Goal: Transaction & Acquisition: Subscribe to service/newsletter

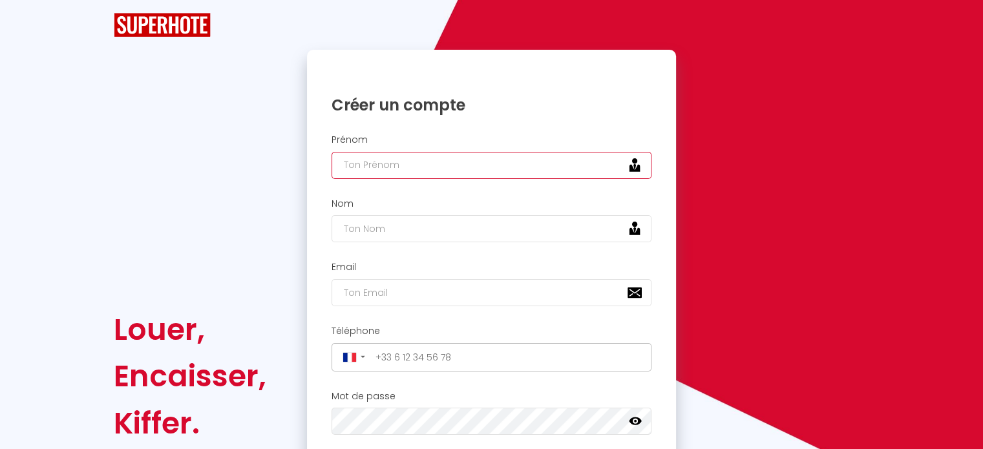
click at [518, 169] on input "text" at bounding box center [491, 165] width 321 height 27
type input "[PERSON_NAME]"
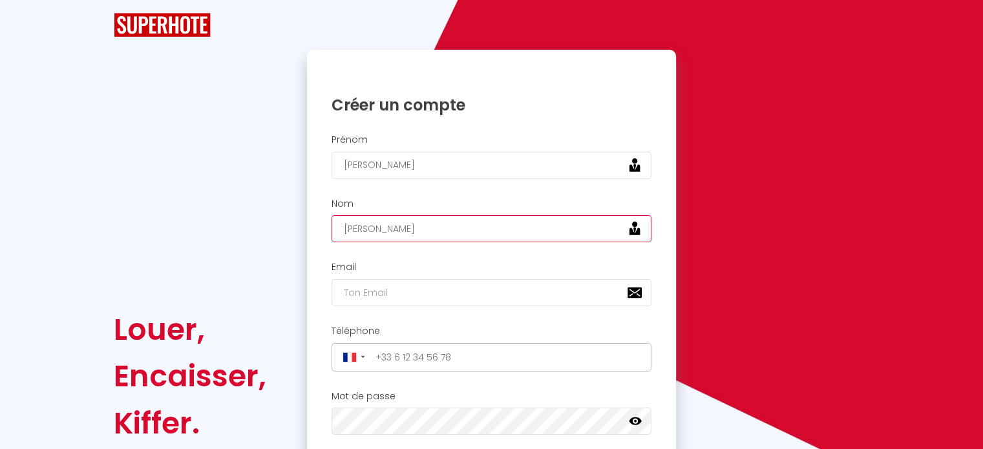
type input "[PERSON_NAME]"
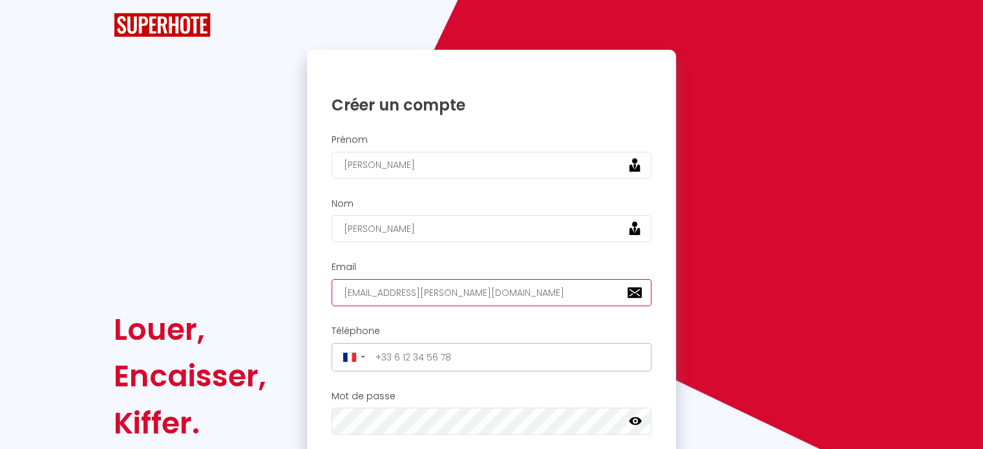
type input "[EMAIL_ADDRESS][PERSON_NAME][DOMAIN_NAME]"
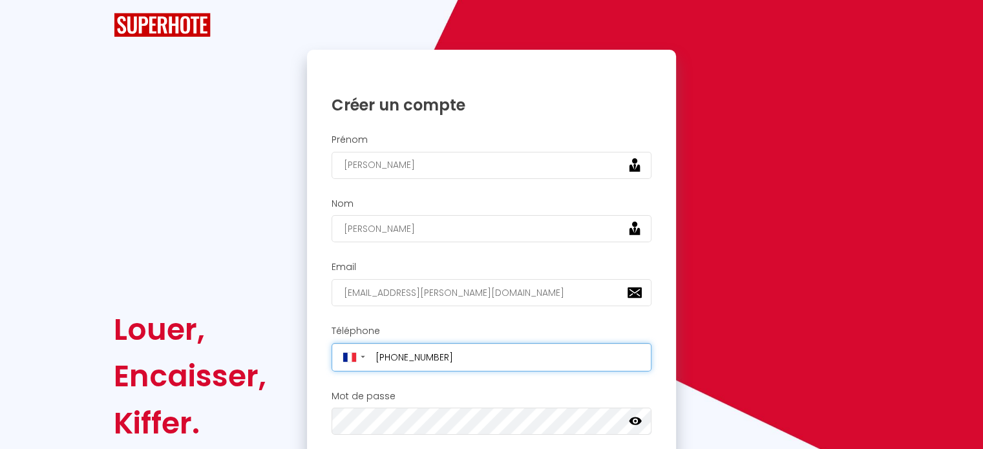
type input "[PHONE_NUMBER]"
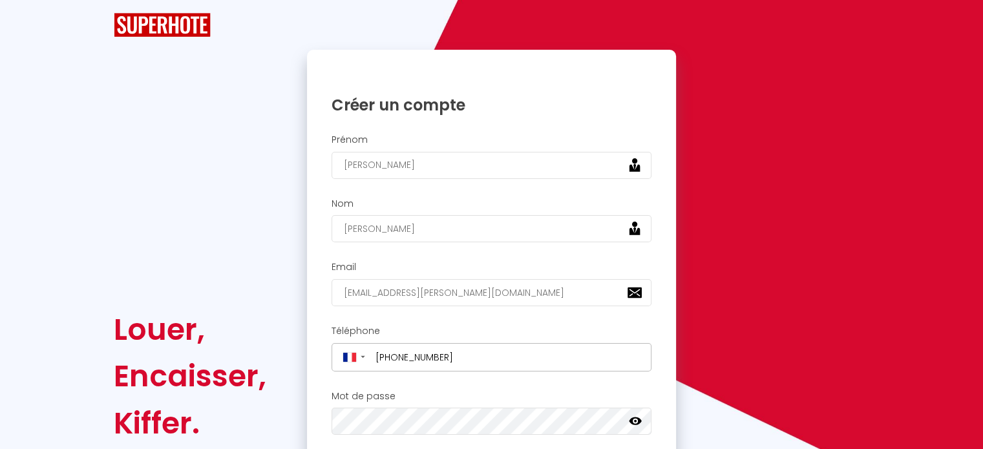
scroll to position [252, 0]
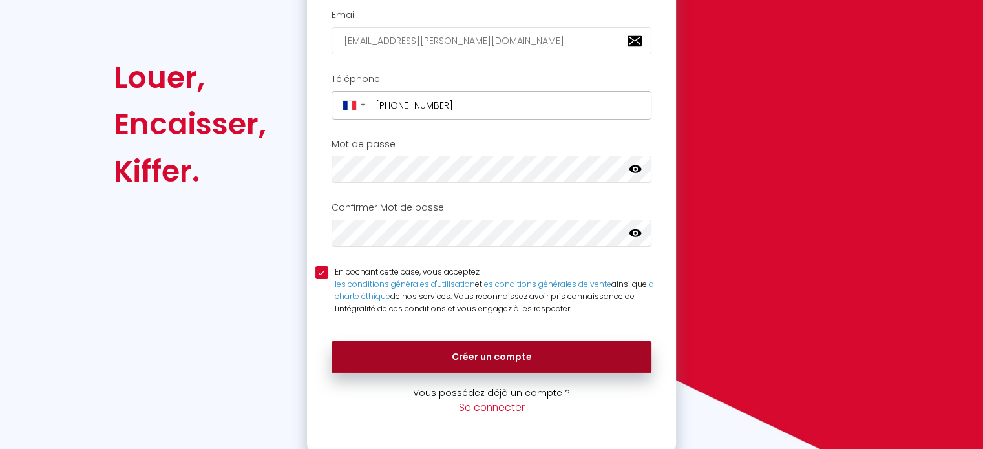
click at [484, 344] on button "Créer un compte" at bounding box center [491, 357] width 321 height 32
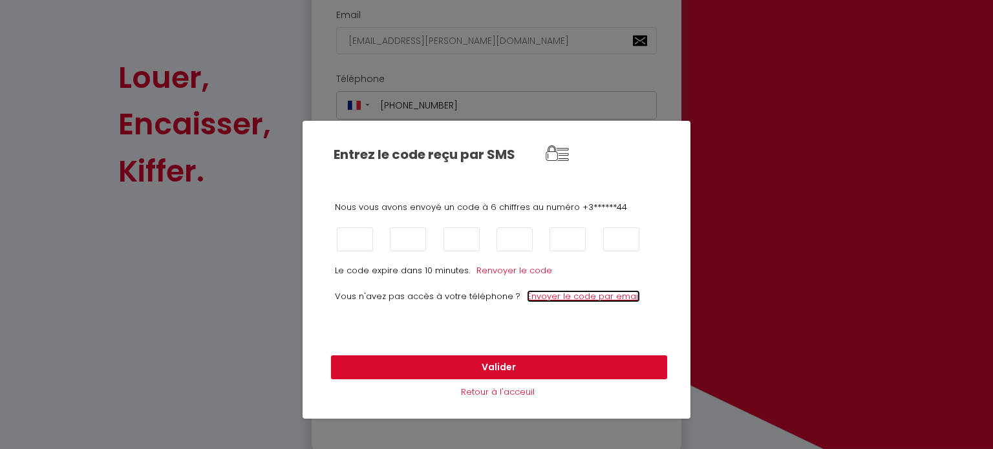
click at [537, 297] on link "Envoyer le code par email" at bounding box center [583, 296] width 113 height 12
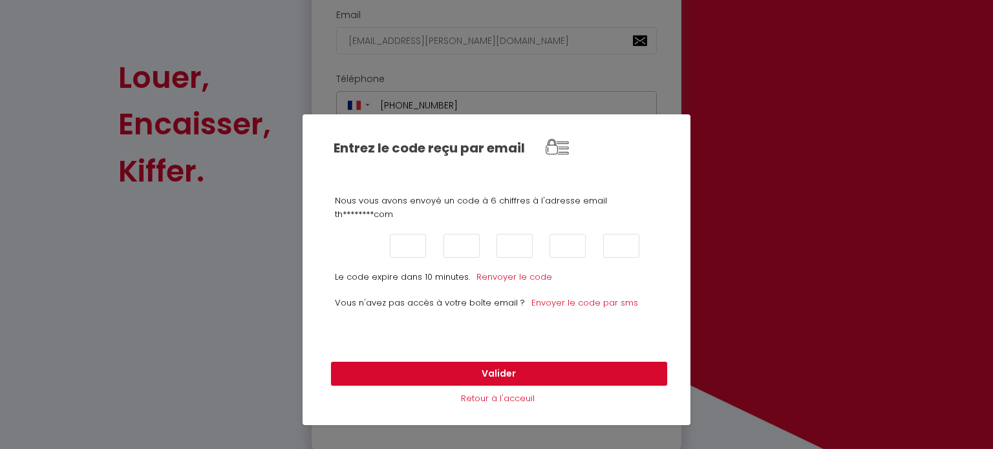
click at [349, 234] on input "text" at bounding box center [355, 246] width 36 height 24
paste input "208611"
click at [363, 239] on input "208611" at bounding box center [355, 246] width 36 height 24
click at [363, 239] on input "11" at bounding box center [355, 246] width 36 height 24
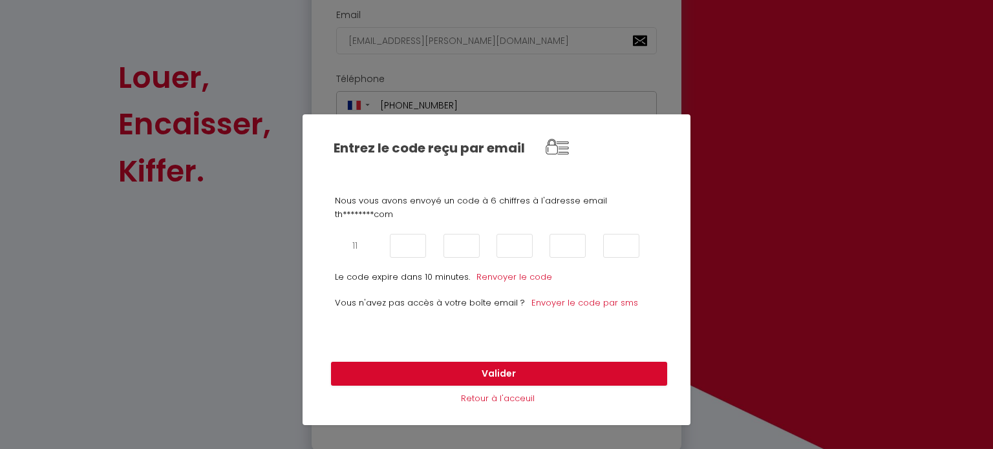
click at [363, 239] on input "11" at bounding box center [355, 246] width 36 height 24
type input "2"
type input "0"
type input "8"
type input "6"
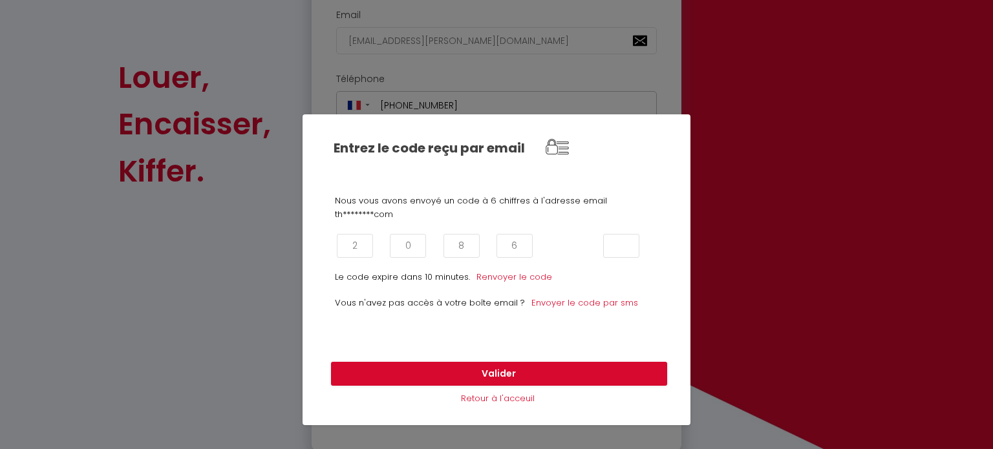
type input "1"
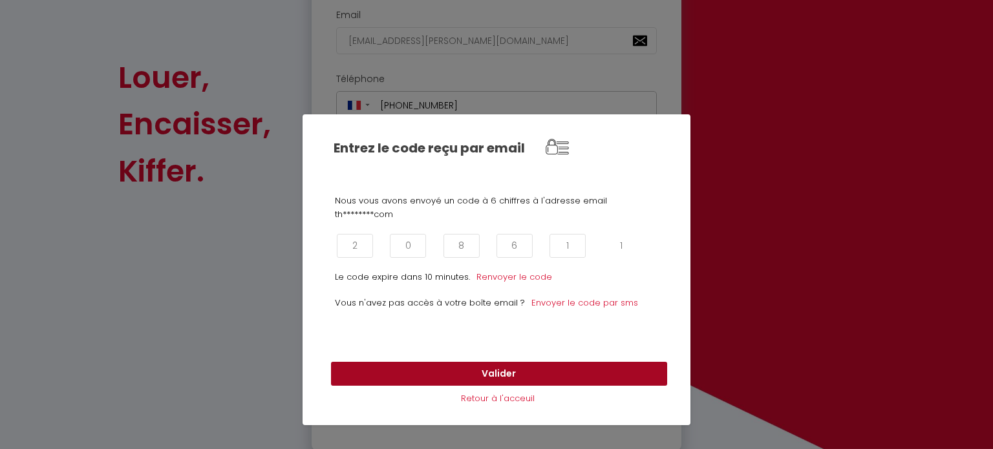
type input "1"
click at [503, 373] on button "Valider" at bounding box center [499, 374] width 336 height 25
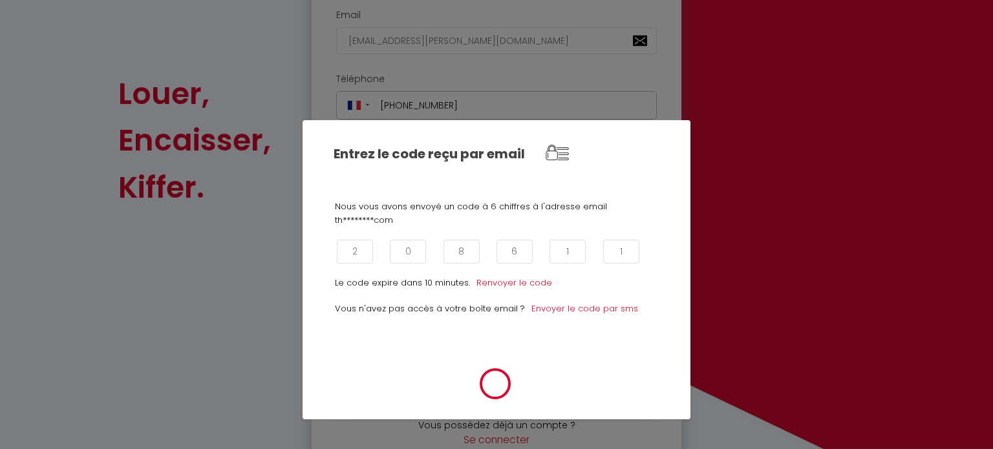
scroll to position [268, 0]
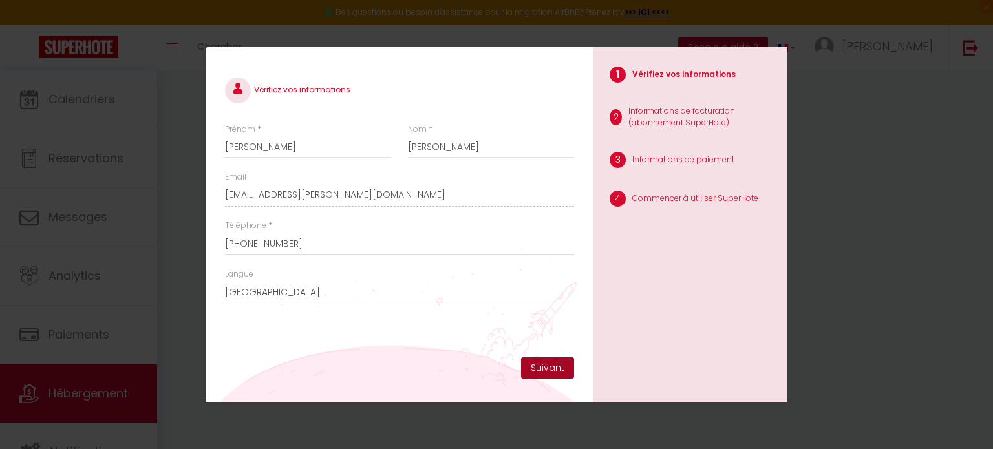
click at [539, 369] on button "Suivant" at bounding box center [547, 368] width 53 height 22
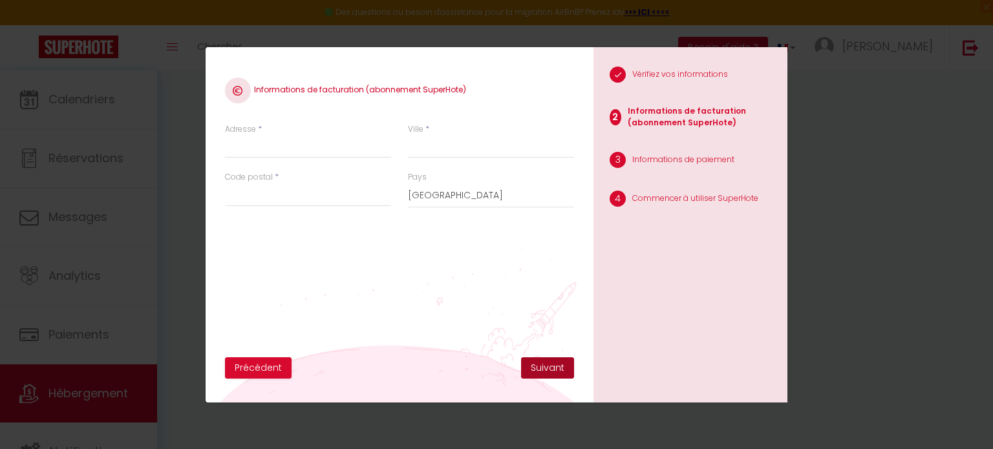
click at [539, 369] on button "Suivant" at bounding box center [547, 368] width 53 height 22
click at [317, 147] on input "Adresse" at bounding box center [308, 146] width 166 height 23
type input "[STREET_ADDRESS]"
click at [430, 149] on input "Ville" at bounding box center [491, 146] width 166 height 23
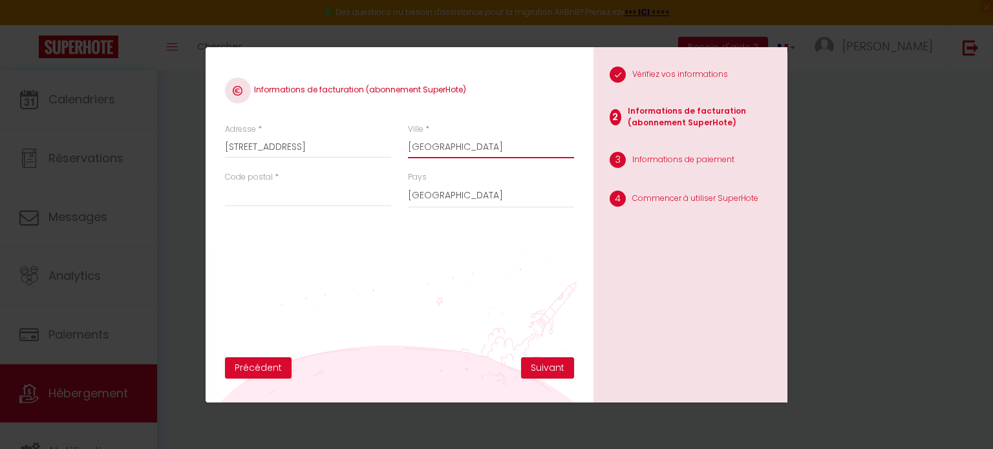
type input "[GEOGRAPHIC_DATA]"
type input "6"
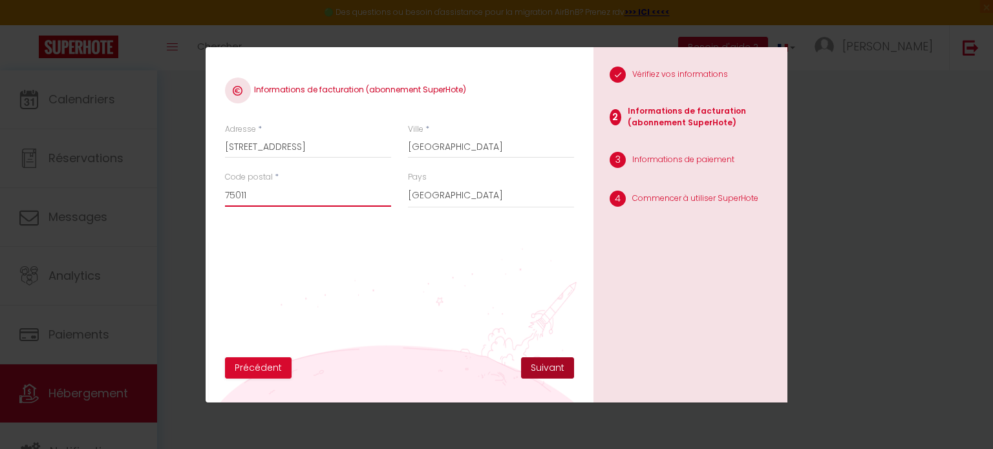
type input "75011"
click at [545, 370] on button "Suivant" at bounding box center [547, 368] width 53 height 22
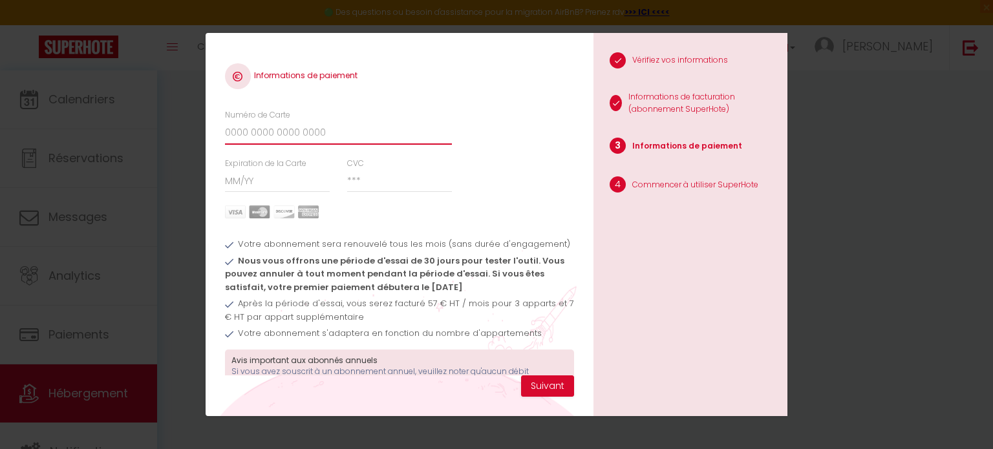
click at [312, 125] on input "Numéro de Carte" at bounding box center [338, 132] width 227 height 23
click at [382, 90] on div "Informations de paiement" at bounding box center [399, 86] width 349 height 46
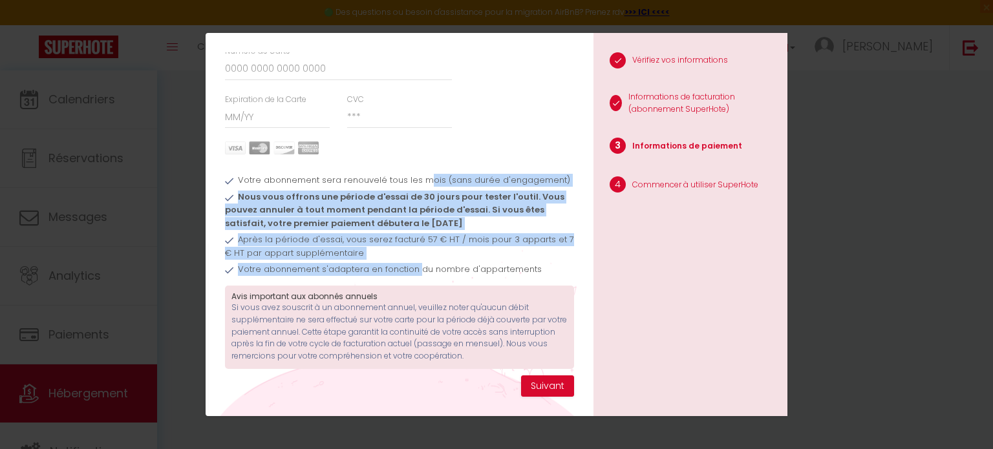
drag, startPoint x: 423, startPoint y: 162, endPoint x: 419, endPoint y: 269, distance: 107.3
click at [419, 269] on ul "Votre abonnement sera renouvelé tous les mois (sans durée d'engagement) Nous vo…" at bounding box center [399, 223] width 349 height 112
click at [419, 269] on li "Votre abonnement s'adaptera en fonction du nombre d'appartements" at bounding box center [399, 271] width 349 height 16
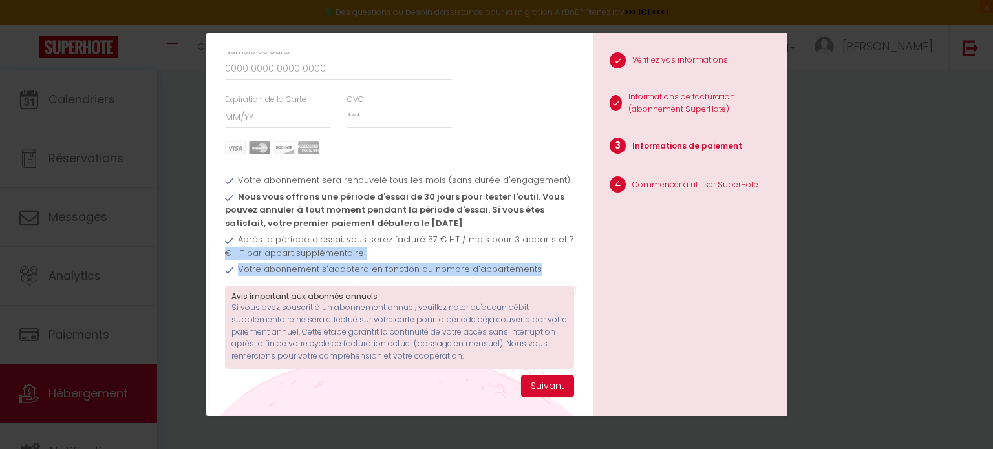
scroll to position [74, 8]
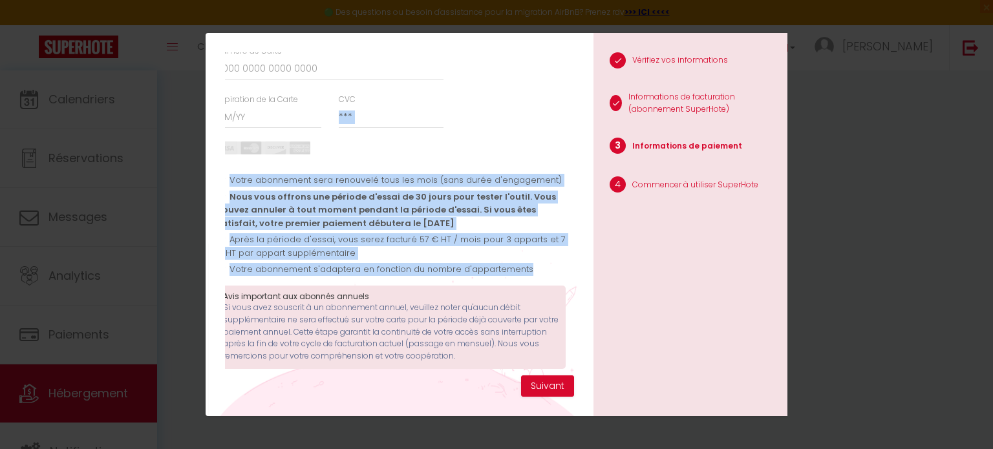
drag, startPoint x: 563, startPoint y: 264, endPoint x: 574, endPoint y: 105, distance: 159.3
click at [574, 105] on div "Informations de paiement Numéro de Carte Expiration de la Carte CVC Votre abonn…" at bounding box center [399, 213] width 349 height 323
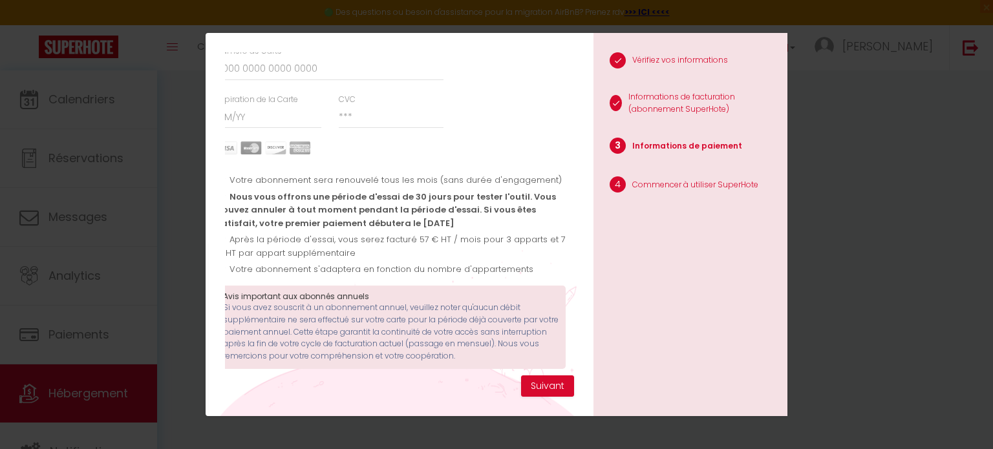
click at [574, 105] on div "Informations de paiement Numéro de Carte Expiration de la Carte CVC Votre abonn…" at bounding box center [399, 225] width 388 height 384
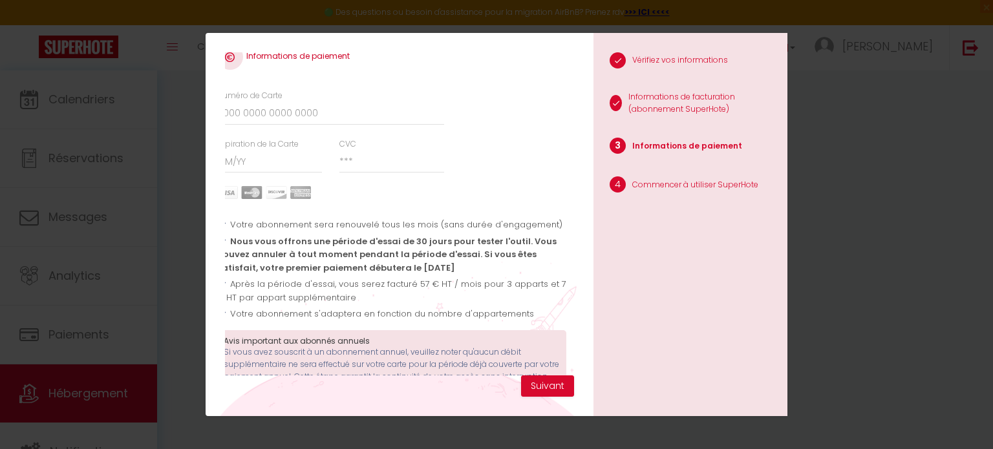
scroll to position [0, 8]
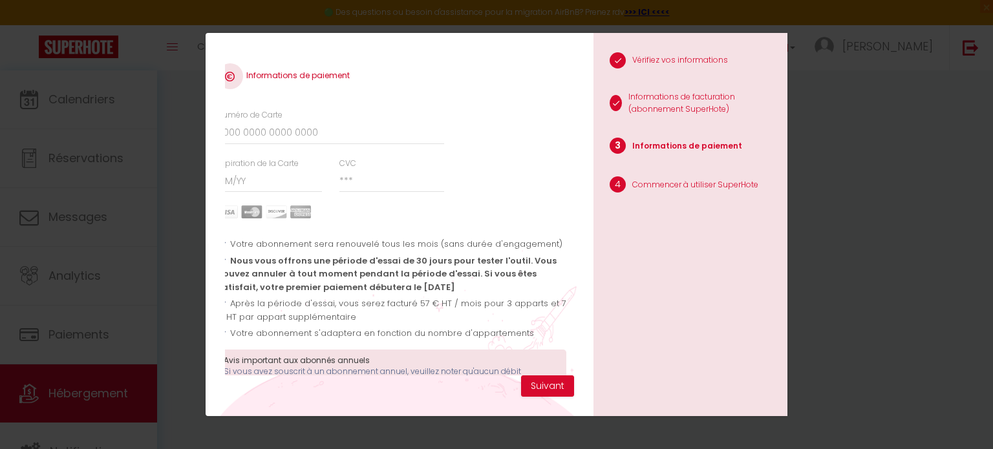
click at [881, 129] on div "Informations de paiement Numéro de Carte Expiration de la Carte CVC Votre abonn…" at bounding box center [496, 224] width 993 height 449
click at [226, 363] on h3 "Avis important aux abonnés annuels" at bounding box center [392, 360] width 336 height 9
click at [249, 376] on div "Informations de paiement Numéro de Carte Expiration de la Carte CVC Votre abonn…" at bounding box center [399, 225] width 388 height 384
click at [445, 7] on div "Informations de paiement Numéro de Carte Expiration de la Carte CVC Votre abonn…" at bounding box center [496, 224] width 582 height 449
